Goal: Task Accomplishment & Management: Manage account settings

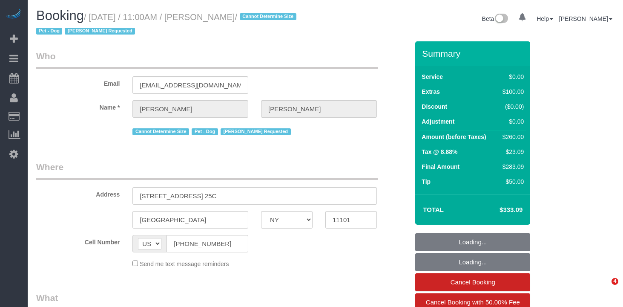
select select "NY"
select select "string:stripe-pm_1R8ORx4VGloSiKo70osn82IL"
select select "number:89"
select select "number:90"
select select "number:13"
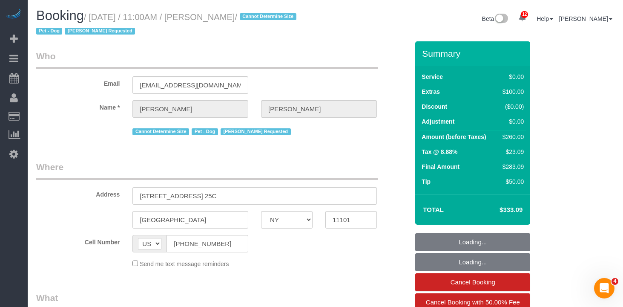
select select "number:5"
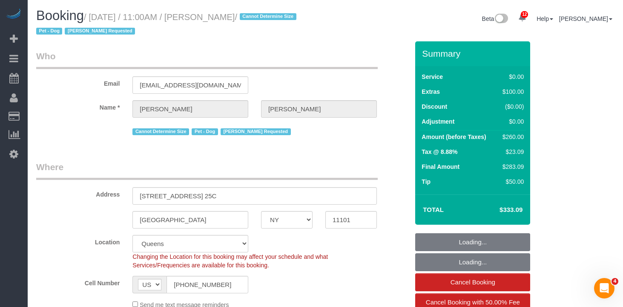
select select "1"
select select "spot1"
select select "object:1392"
select select "1"
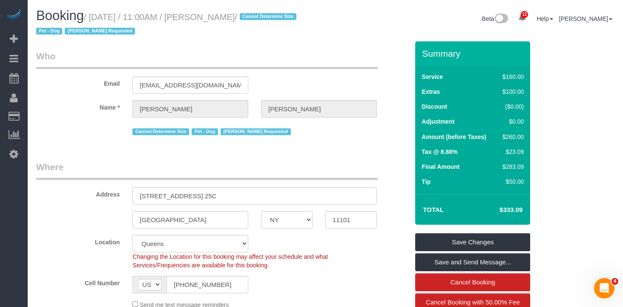
drag, startPoint x: 270, startPoint y: 18, endPoint x: 215, endPoint y: 22, distance: 55.9
click at [210, 22] on small "/ [DATE] / 11:00AM / [PERSON_NAME] / Cannot Determine Size Pet - Dog [PERSON_NA…" at bounding box center [167, 24] width 263 height 24
copy small "[PERSON_NAME]"
click at [269, 20] on small "/ [DATE] / 11:00AM / [PERSON_NAME] / Cannot Determine Size Pet - Dog [PERSON_NA…" at bounding box center [167, 24] width 263 height 24
drag, startPoint x: 270, startPoint y: 17, endPoint x: 99, endPoint y: 14, distance: 171.2
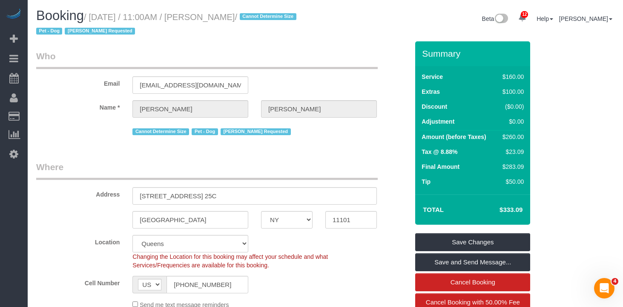
click at [99, 14] on small "/ [DATE] / 11:00AM / [PERSON_NAME] / Cannot Determine Size Pet - Dog [PERSON_NA…" at bounding box center [167, 24] width 263 height 24
click at [97, 17] on small "/ [DATE] / 11:00AM / [PERSON_NAME] / Cannot Determine Size Pet - Dog [PERSON_NA…" at bounding box center [167, 24] width 263 height 24
drag, startPoint x: 96, startPoint y: 17, endPoint x: 270, endPoint y: 16, distance: 174.6
click at [270, 16] on small "/ [DATE] / 11:00AM / [PERSON_NAME] / Cannot Determine Size Pet - Dog [PERSON_NA…" at bounding box center [167, 24] width 263 height 24
copy small "[DATE] / 11:00AM / [PERSON_NAME]"
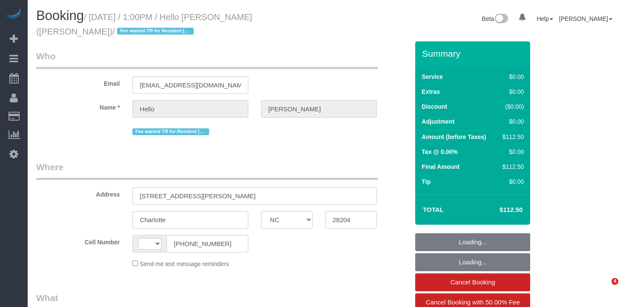
select select "NC"
select select "string:[GEOGRAPHIC_DATA]"
select select "object:644"
select select "spot1"
select select "number:89"
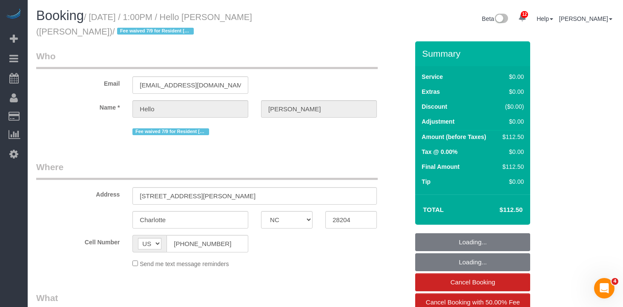
select select "number:90"
select select "number:15"
select select "number:5"
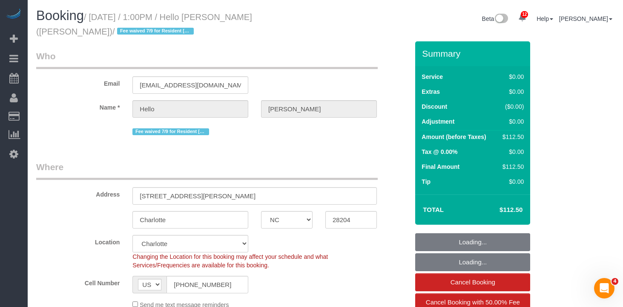
select select "object:988"
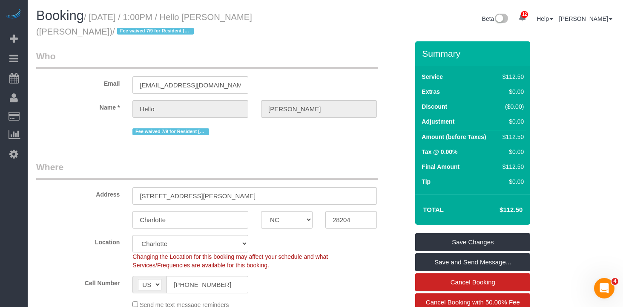
drag, startPoint x: 290, startPoint y: 14, endPoint x: 94, endPoint y: 17, distance: 195.9
copy small "August 21, 2025 / 1:00PM / Hello Alfred (Charlotte)"
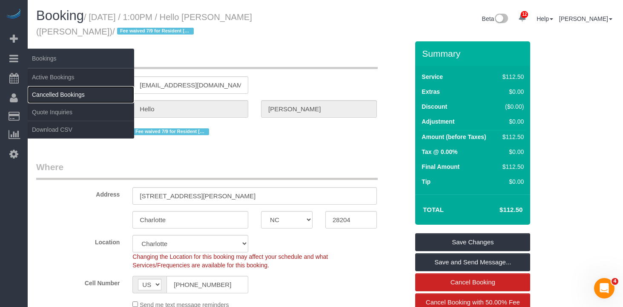
click at [64, 91] on link "Cancelled Bookings" at bounding box center [81, 94] width 106 height 17
click at [65, 88] on link "Cancelled Bookings" at bounding box center [81, 94] width 106 height 17
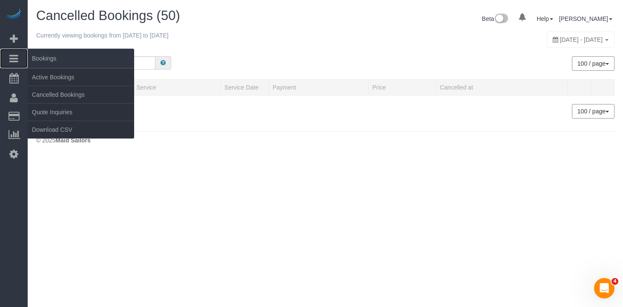
click at [7, 55] on link "Bookings" at bounding box center [14, 59] width 28 height 20
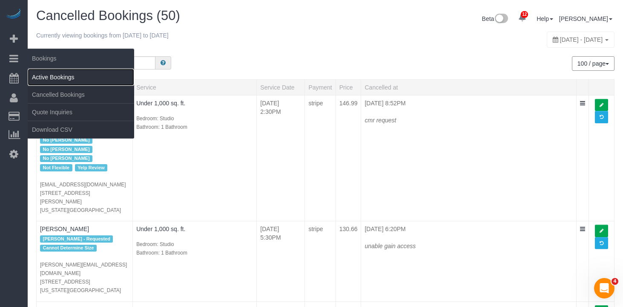
click at [86, 84] on link "Active Bookings" at bounding box center [81, 77] width 106 height 17
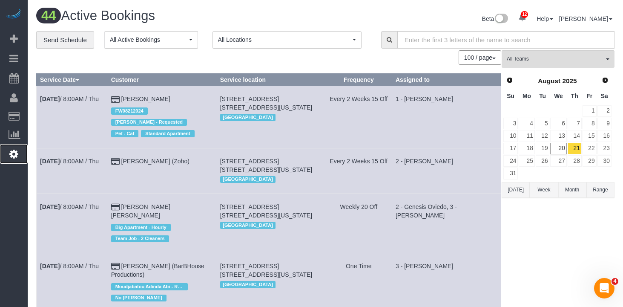
click at [13, 157] on icon at bounding box center [13, 154] width 9 height 10
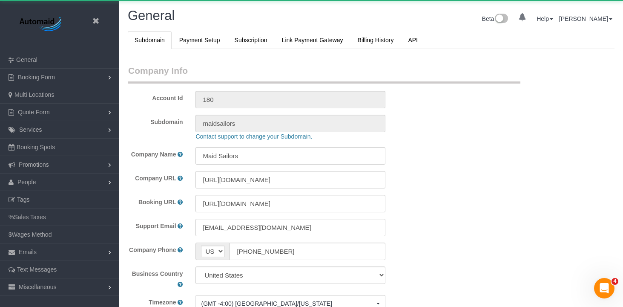
scroll to position [1844, 623]
select select "425"
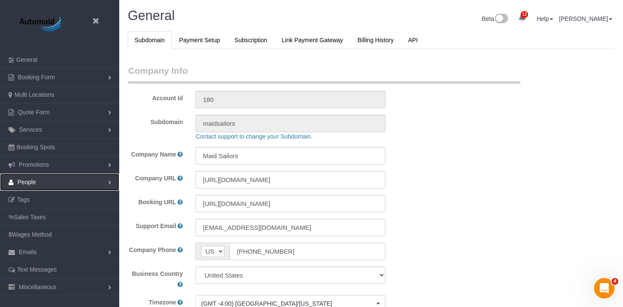
click at [58, 186] on link "People" at bounding box center [59, 181] width 119 height 17
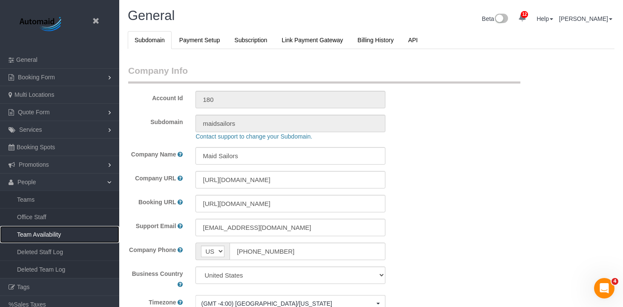
click at [73, 238] on link "Team Availability" at bounding box center [59, 234] width 119 height 17
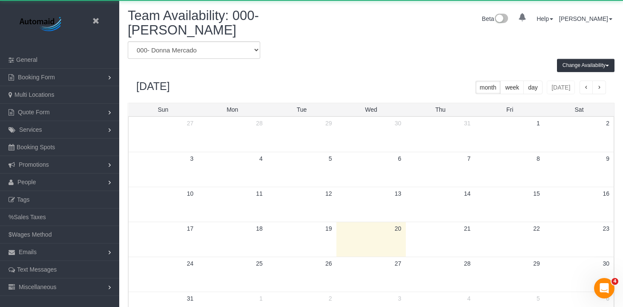
scroll to position [357, 623]
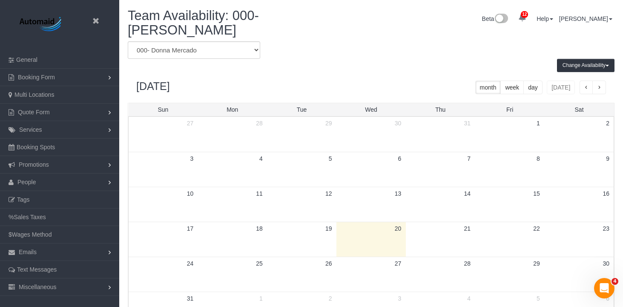
click at [360, 70] on div "Change Availability Default Availability Specific Date Request Time Off View Hi…" at bounding box center [370, 65] width 499 height 13
click at [175, 48] on select "* - K.J. *Irene Flores - Test 000 - Partnerships 000 - TEAM JOB 000- Donna Merc…" at bounding box center [194, 49] width 132 height 17
click at [128, 41] on select "* - K.J. *Irene Flores - Test 000 - Partnerships 000 - TEAM JOB 000- Donna Merc…" at bounding box center [194, 49] width 132 height 17
click at [175, 46] on select "* - K.J. *Irene Flores - Test 000 - Partnerships 000 - TEAM JOB 000- Donna Merc…" at bounding box center [194, 49] width 132 height 17
select select "number:60974"
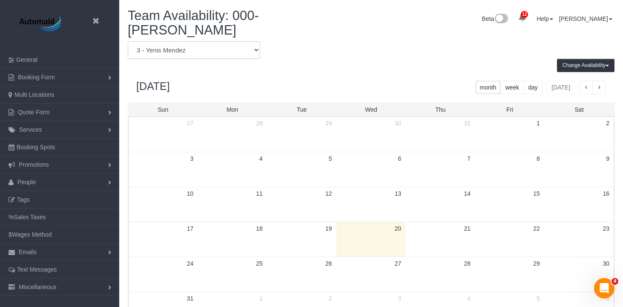
click at [128, 41] on select "* - K.J. *Irene Flores - Test 000 - Partnerships 000 - TEAM JOB 000- Donna Merc…" at bounding box center [194, 49] width 132 height 17
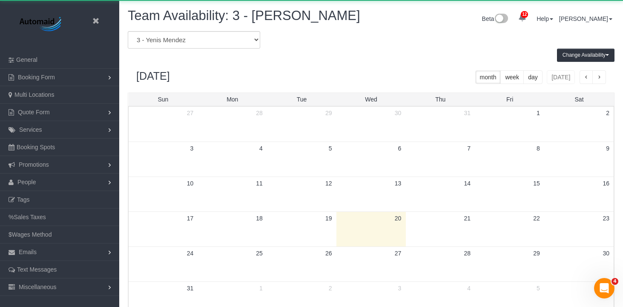
scroll to position [347, 623]
click at [327, 57] on div "Change Availability Default Availability Specific Date Request Time Off View Hi…" at bounding box center [370, 55] width 499 height 13
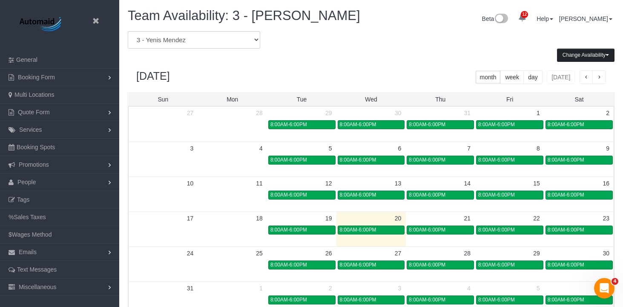
click at [572, 56] on button "Change Availability" at bounding box center [585, 55] width 57 height 13
click at [576, 84] on button "Specific Date" at bounding box center [577, 84] width 41 height 13
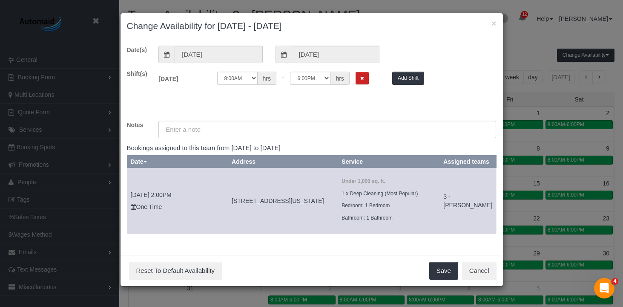
drag, startPoint x: 192, startPoint y: 43, endPoint x: 195, endPoint y: 50, distance: 7.6
click at [192, 43] on div "Date(s) 08/20/2025 08/20/2025 Shift(s) Wed 08/20/2025 Off 12:00AM 12:05AM 12:10…" at bounding box center [312, 146] width 382 height 215
click at [198, 56] on input "[DATE]" at bounding box center [219, 54] width 88 height 17
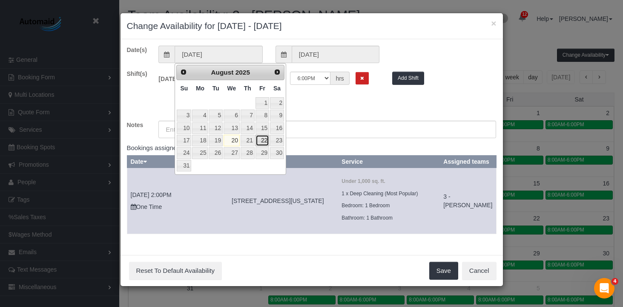
click at [266, 141] on link "22" at bounding box center [262, 140] width 14 height 11
type input "08/22/2025"
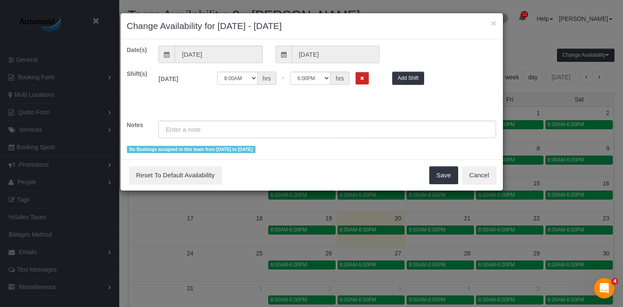
click at [311, 53] on input "08/22/2025" at bounding box center [336, 54] width 88 height 17
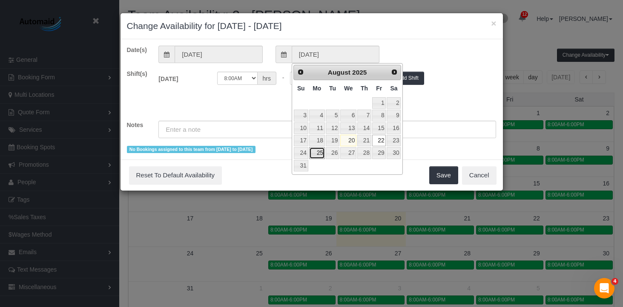
click at [312, 152] on link "25" at bounding box center [317, 152] width 16 height 11
type input "08/25/2025"
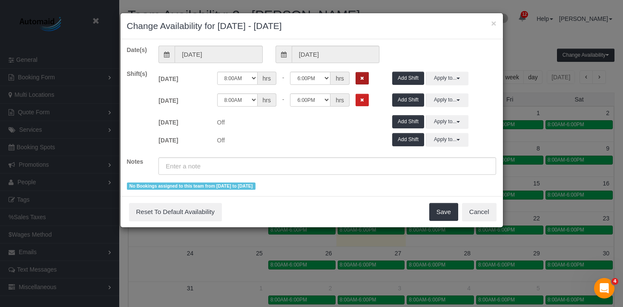
click at [358, 77] on button "Remove Shift" at bounding box center [362, 78] width 13 height 12
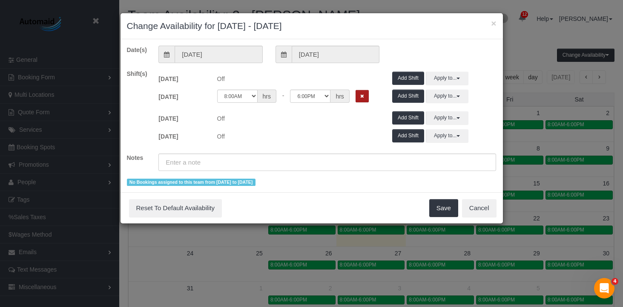
click at [363, 92] on button "Remove Shift" at bounding box center [362, 96] width 13 height 12
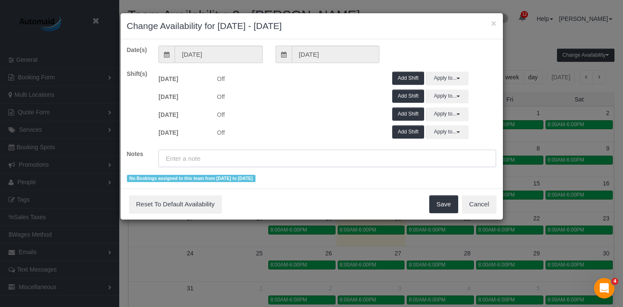
click at [235, 156] on input "text" at bounding box center [327, 157] width 338 height 17
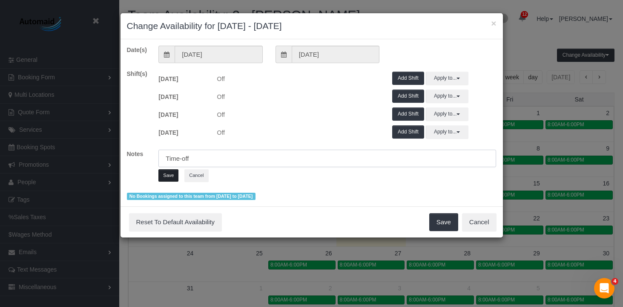
type input "Time-off"
click at [161, 178] on button "Save" at bounding box center [168, 175] width 20 height 12
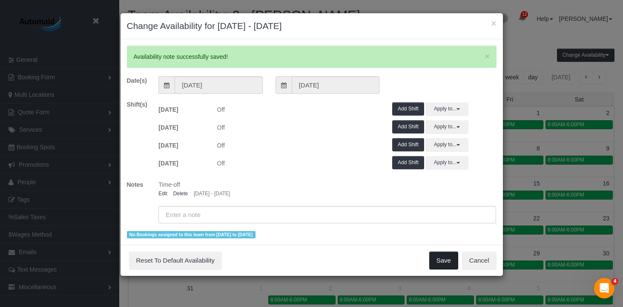
click at [444, 262] on button "Save" at bounding box center [443, 260] width 29 height 18
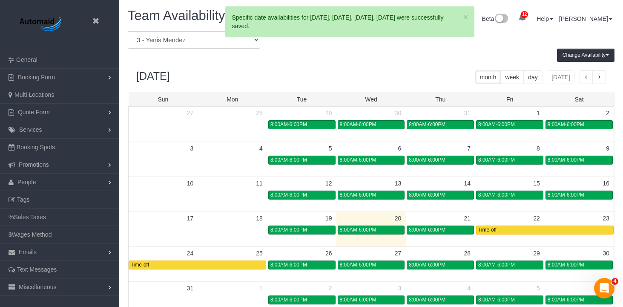
click at [288, 46] on form "* - K.J. *Irene Flores - Test 000 - Partnerships 000 - TEAM JOB 000- Donna Merc…" at bounding box center [246, 39] width 237 height 17
